Goal: Transaction & Acquisition: Register for event/course

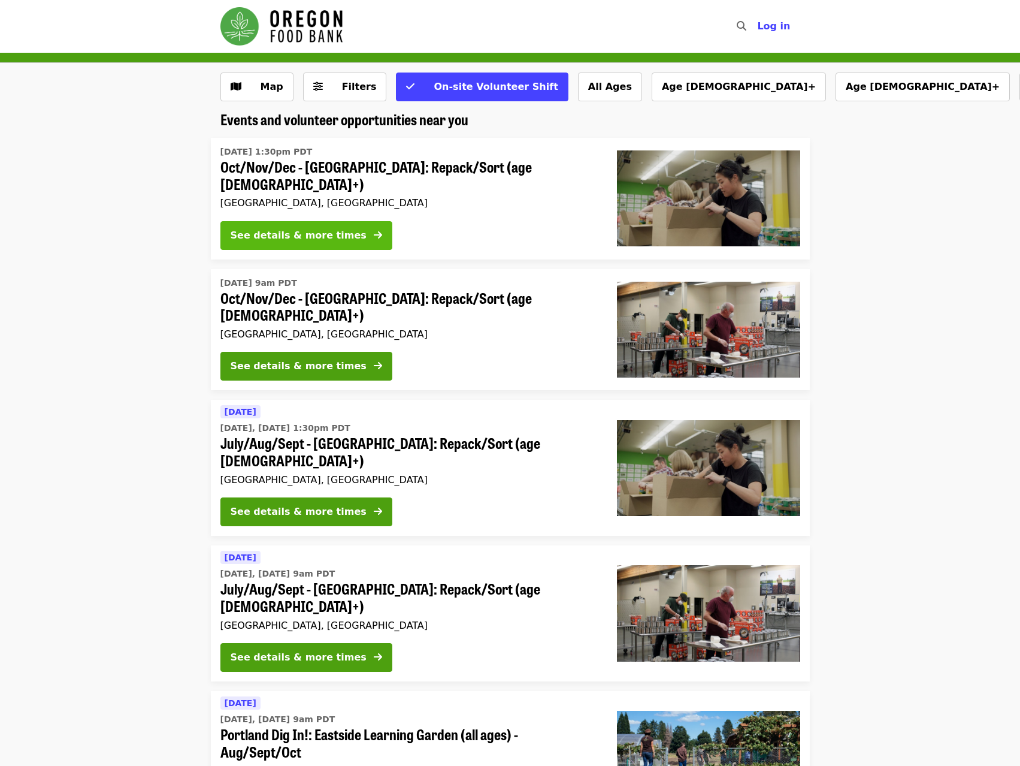
click at [305, 228] on div "See details & more times" at bounding box center [299, 235] width 136 height 14
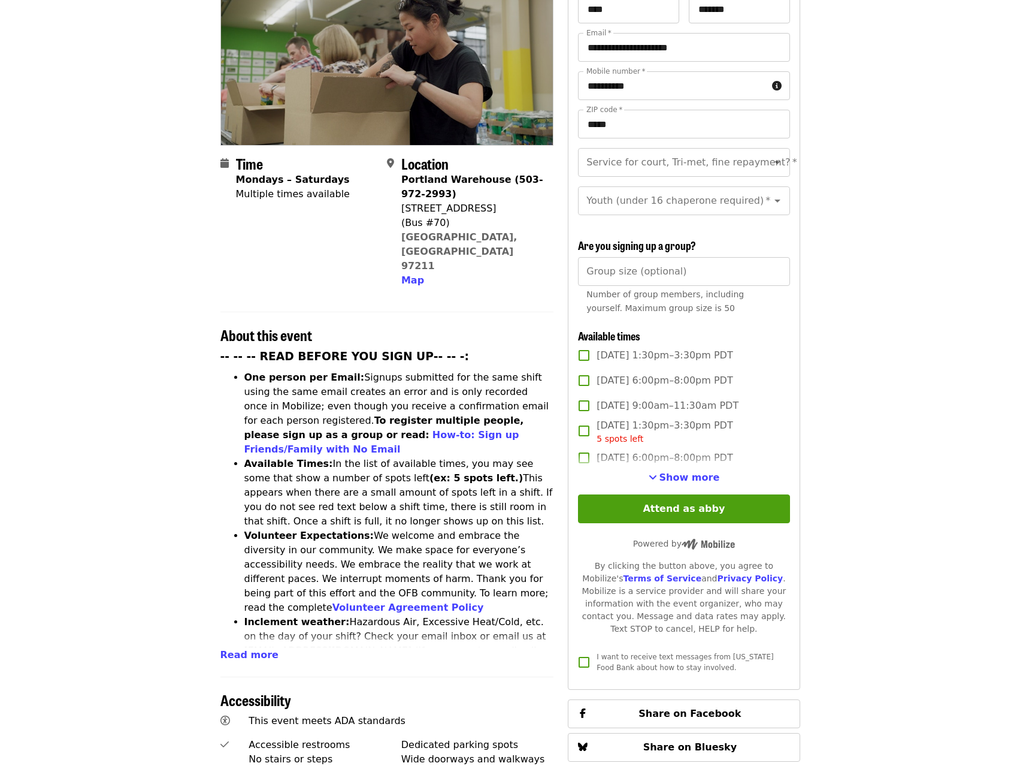
scroll to position [180, 0]
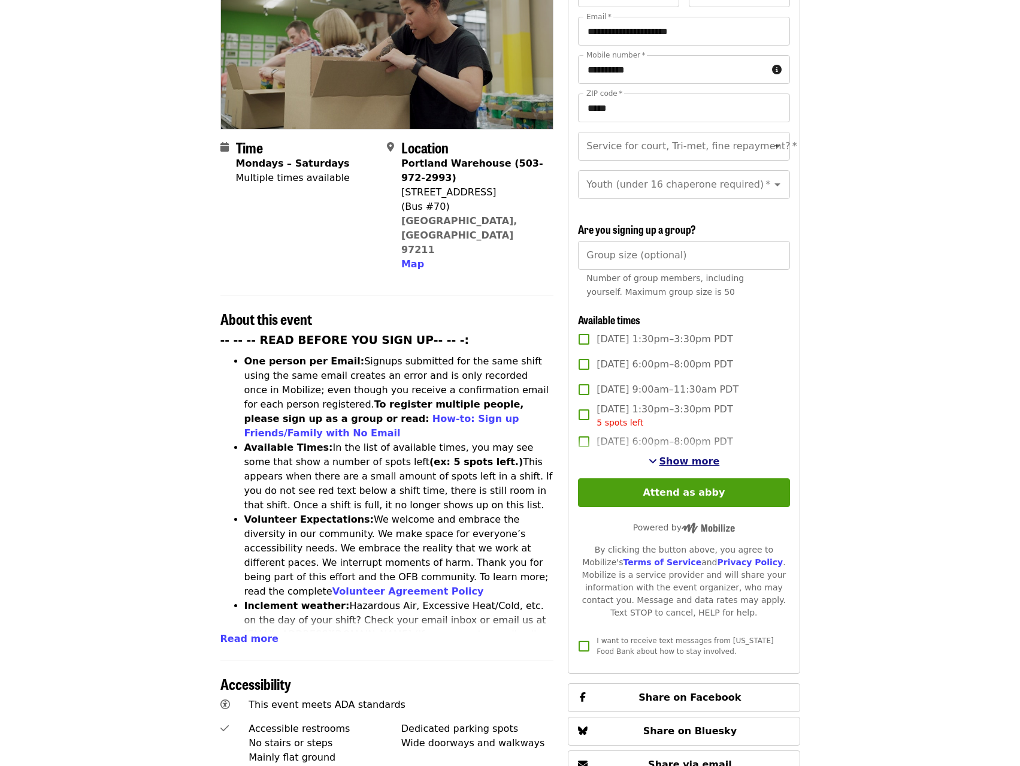
click at [685, 458] on span "Show more" at bounding box center [690, 460] width 61 height 11
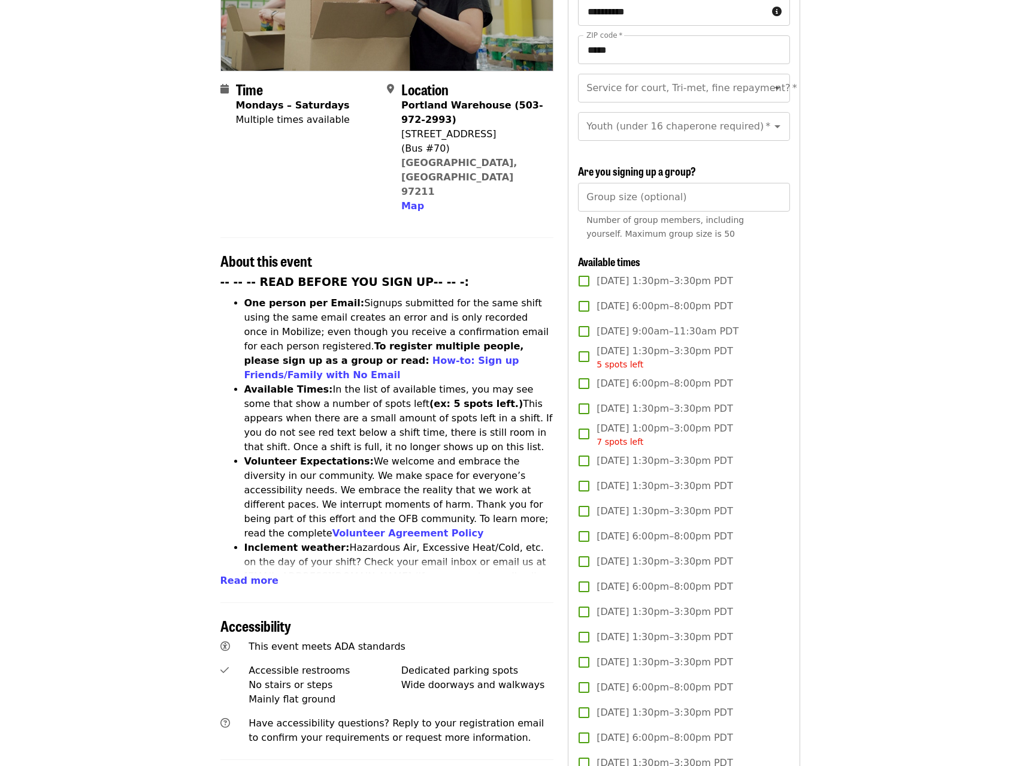
scroll to position [240, 0]
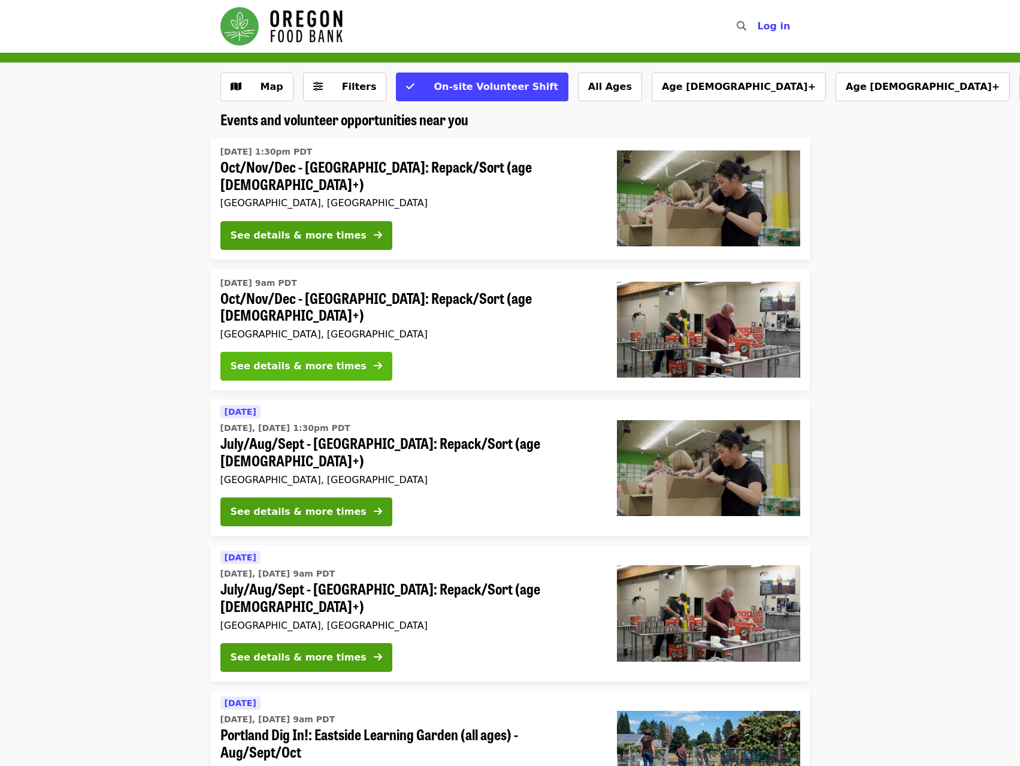
click at [292, 359] on div "See details & more times" at bounding box center [299, 366] width 136 height 14
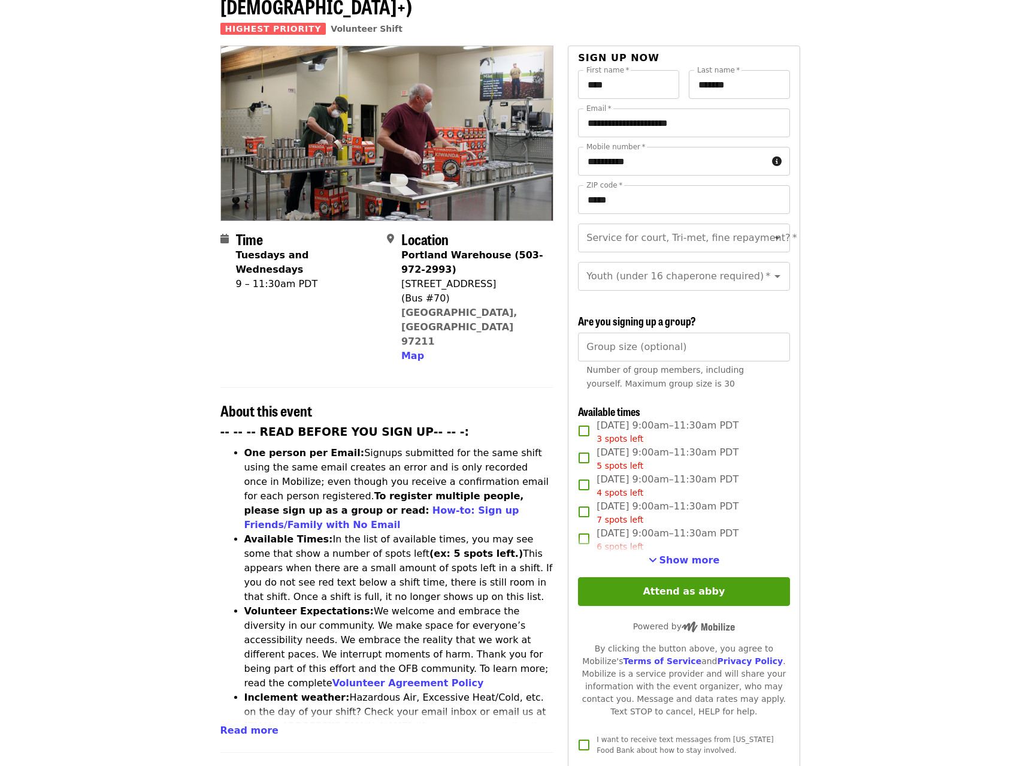
scroll to position [120, 0]
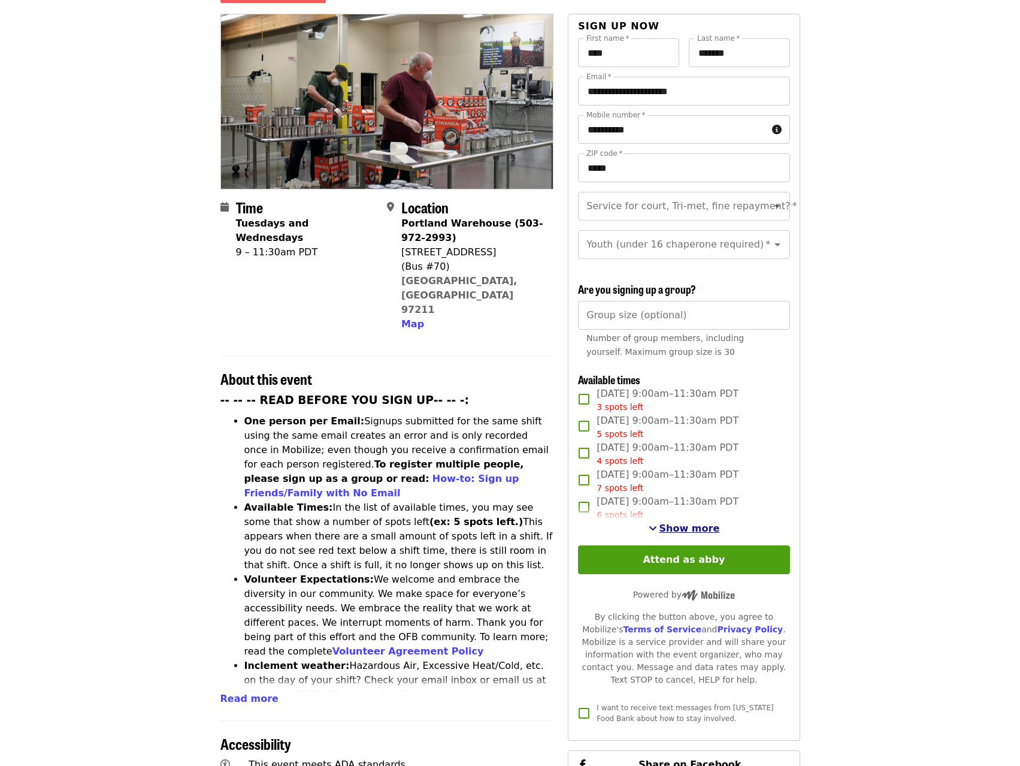
click at [688, 523] on span "Show more" at bounding box center [690, 528] width 61 height 11
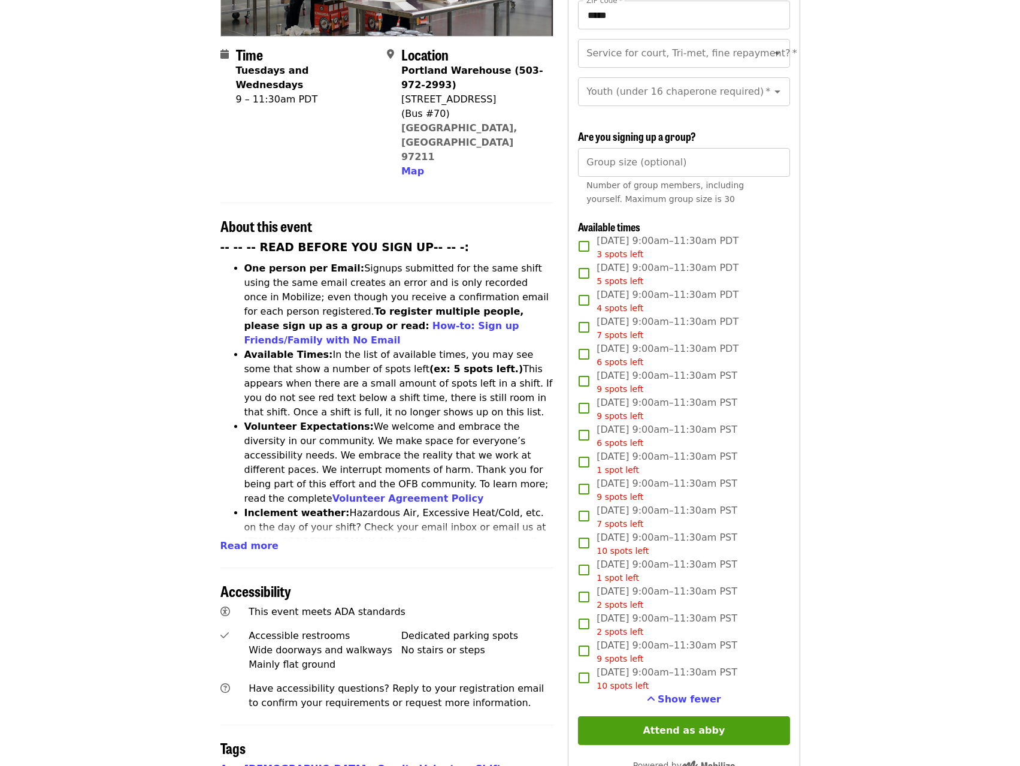
scroll to position [240, 0]
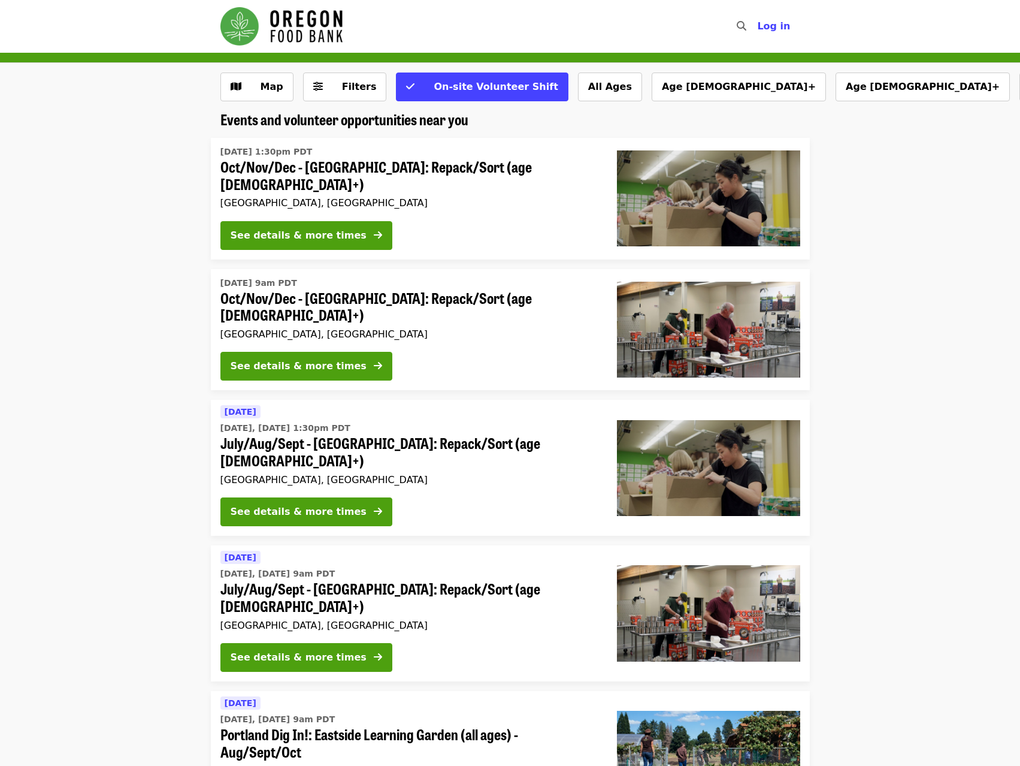
click at [331, 165] on span "Oct/Nov/Dec - [GEOGRAPHIC_DATA]: Repack/Sort (age [DEMOGRAPHIC_DATA]+)" at bounding box center [409, 175] width 377 height 35
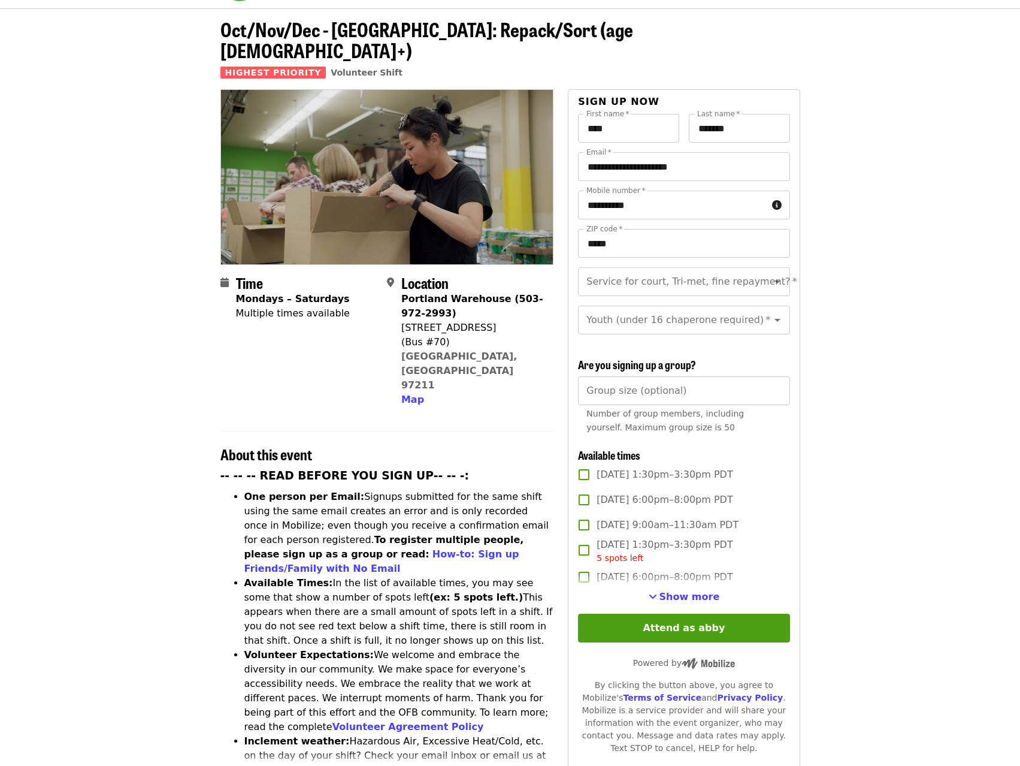
scroll to position [240, 0]
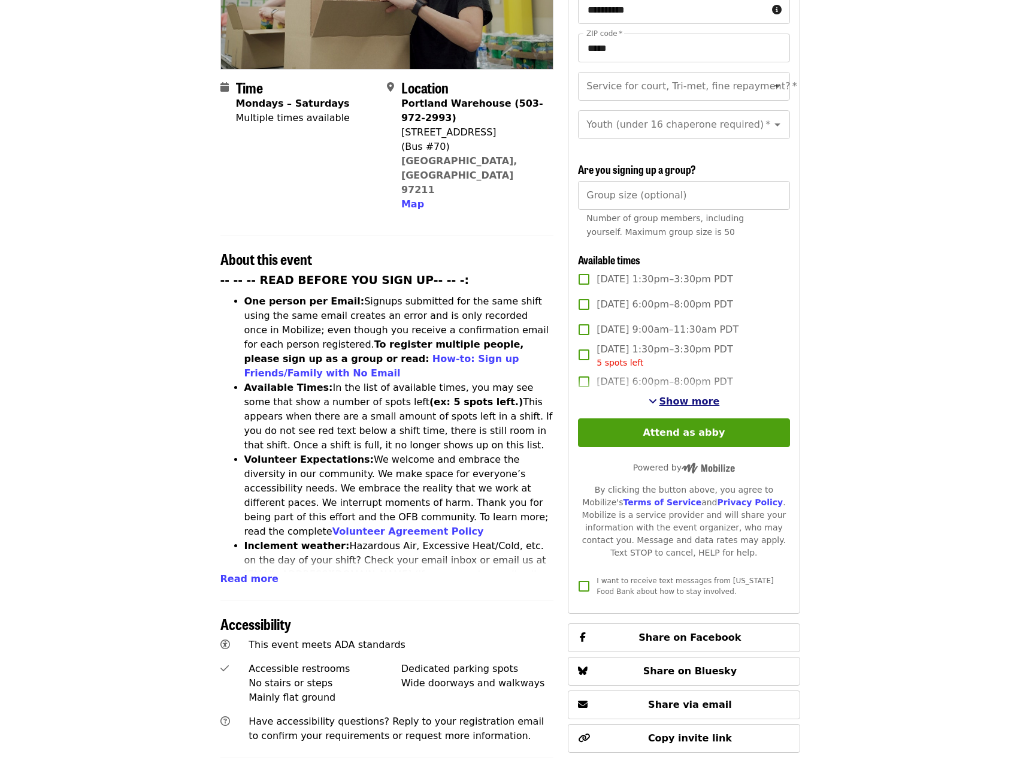
click at [700, 397] on span "Show more" at bounding box center [690, 400] width 61 height 11
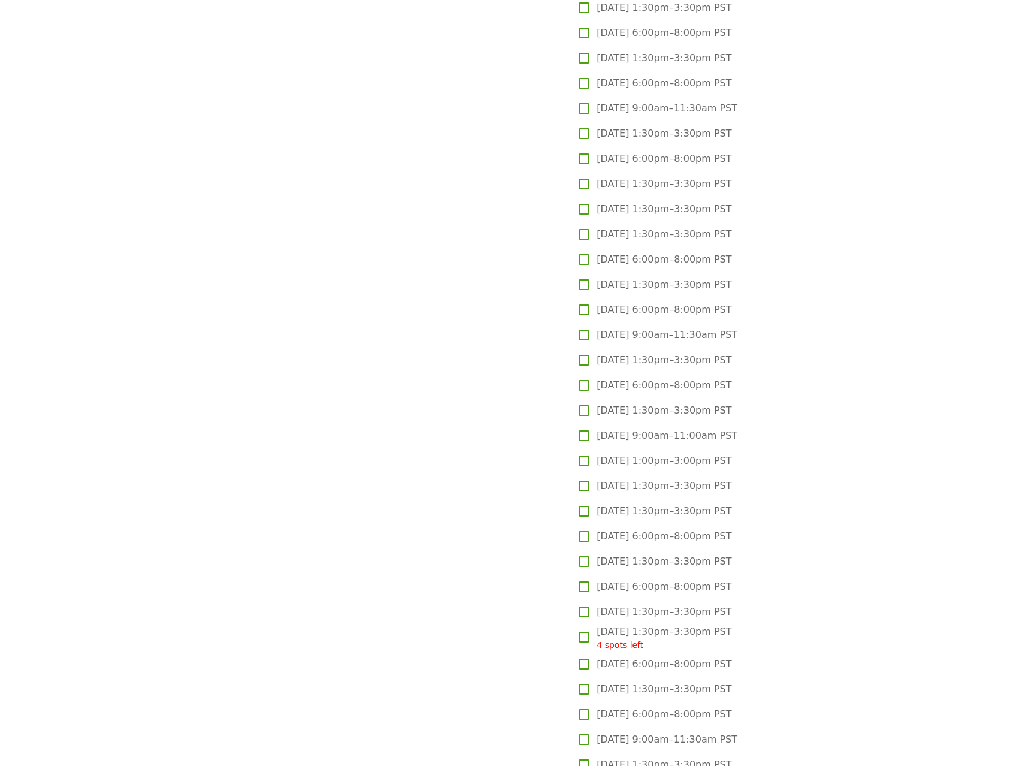
scroll to position [1678, 0]
click at [683, 102] on span "[DATE] 1:30pm–3:30pm PST" at bounding box center [664, 106] width 135 height 14
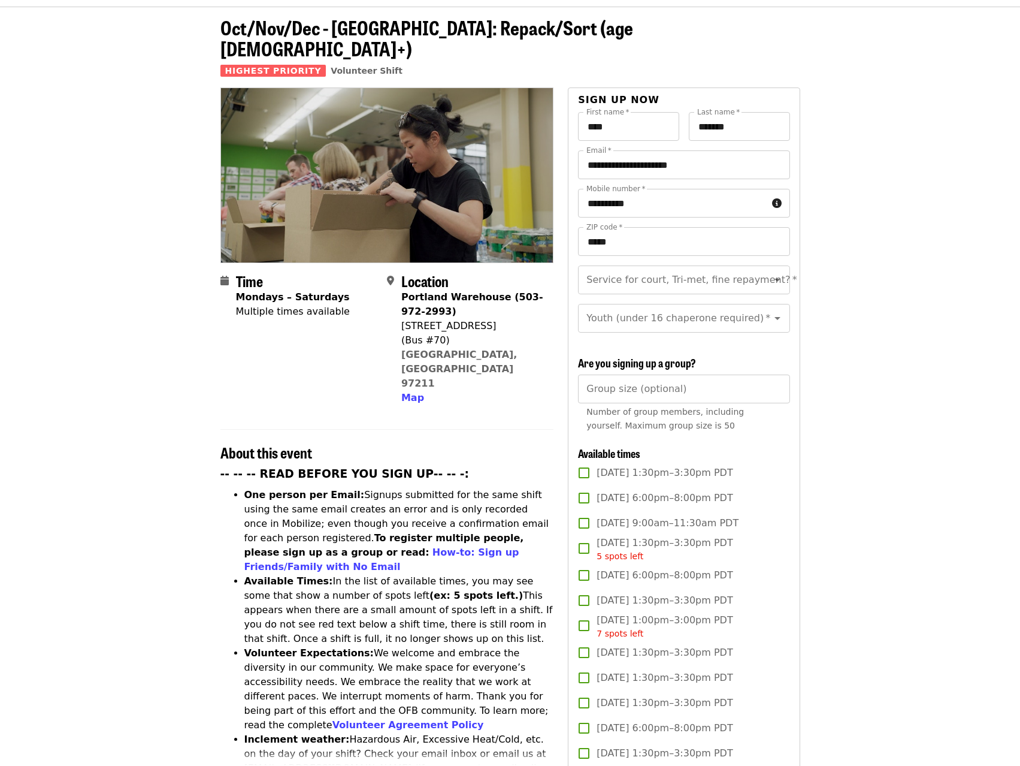
scroll to position [0, 0]
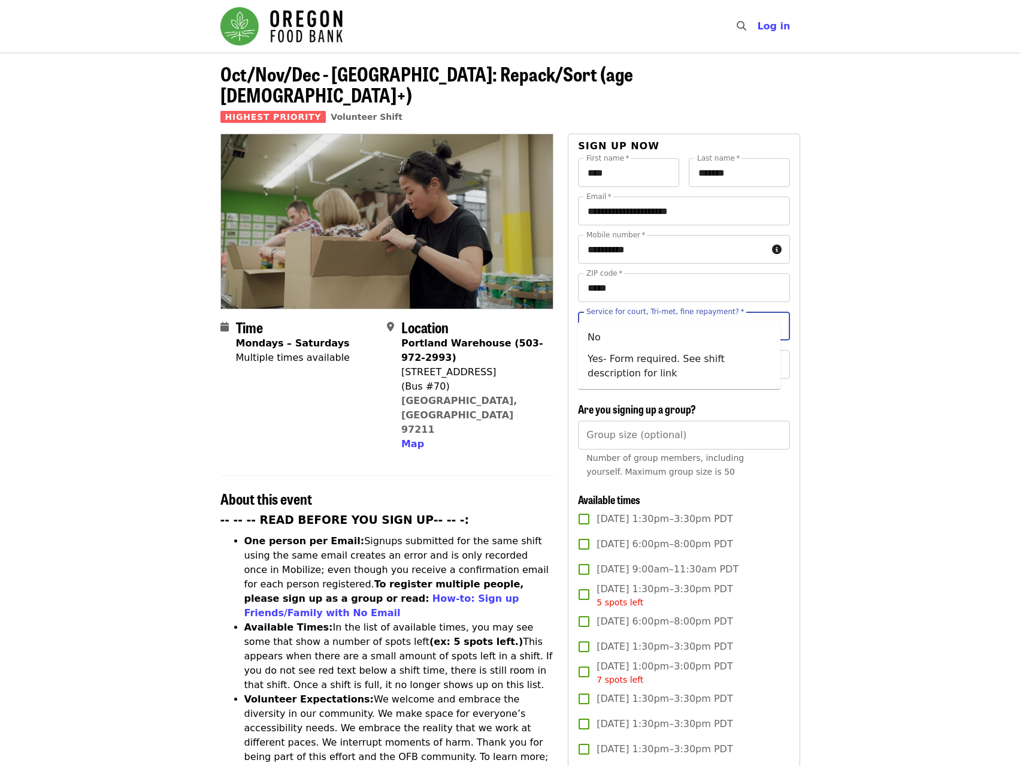
click at [687, 315] on input "Service for court, Tri-met, fine repayment?   *" at bounding box center [669, 326] width 163 height 23
click at [618, 339] on li "No" at bounding box center [679, 338] width 203 height 22
type input "**"
click at [668, 355] on input "Youth (under 16 chaperone required)   *" at bounding box center [669, 364] width 163 height 23
click at [636, 382] on li "16 and older" at bounding box center [679, 385] width 203 height 22
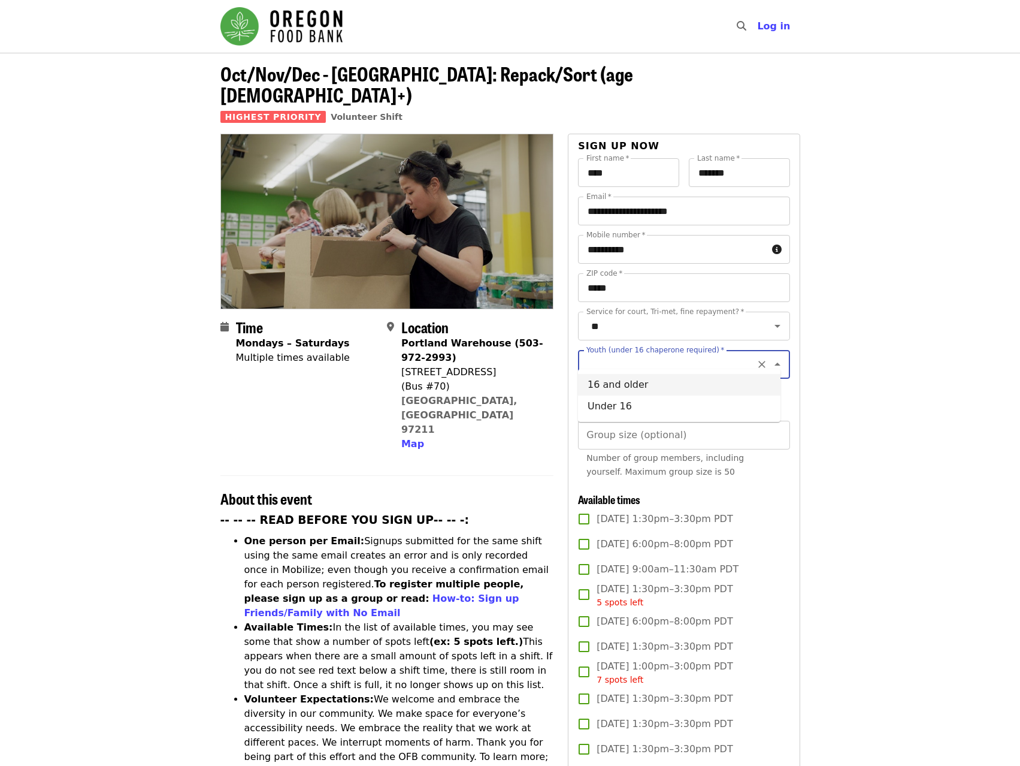
type input "**********"
click at [688, 432] on input "Group size (optional)" at bounding box center [684, 435] width 212 height 29
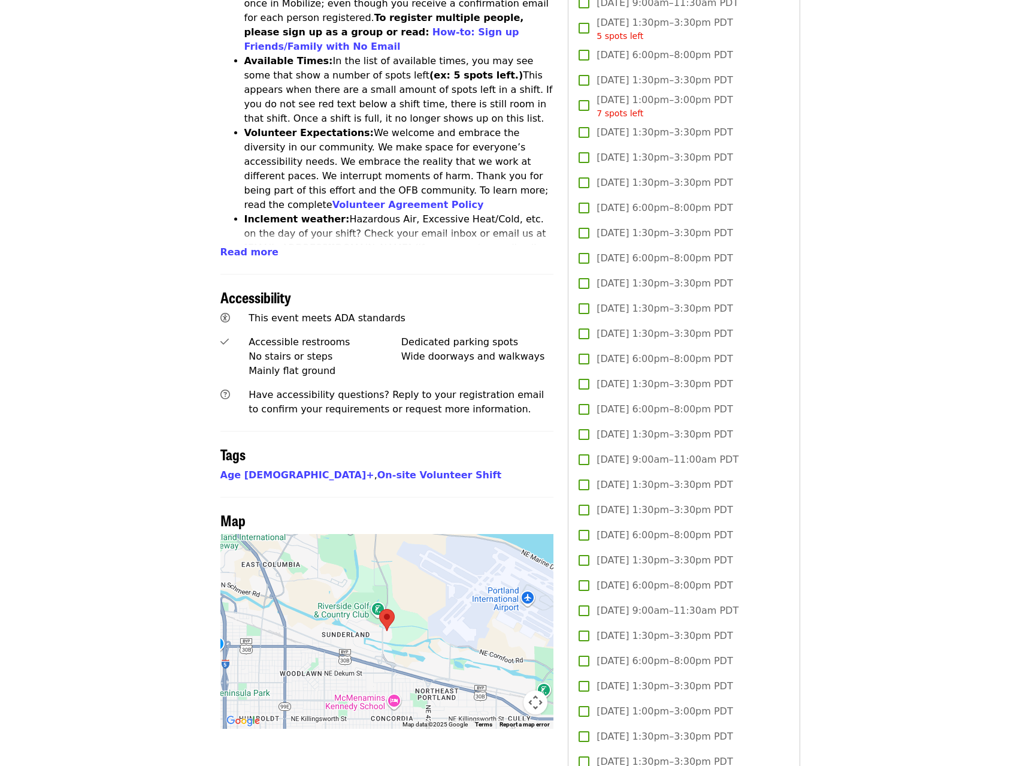
scroll to position [599, 0]
